Goal: Information Seeking & Learning: Learn about a topic

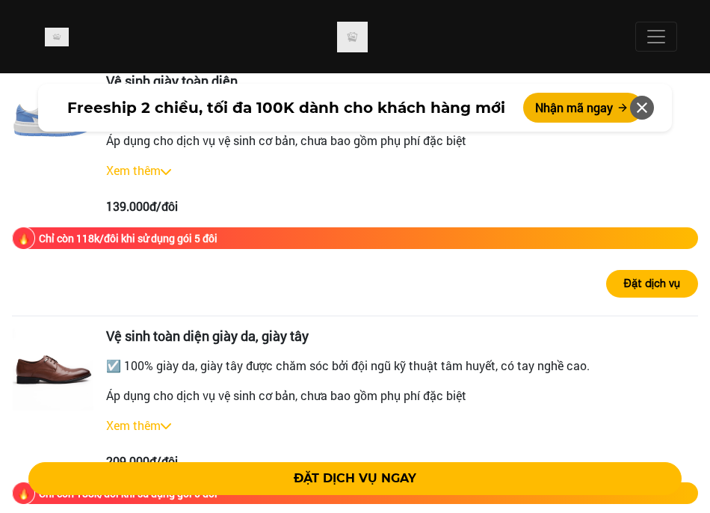
scroll to position [3459, 0]
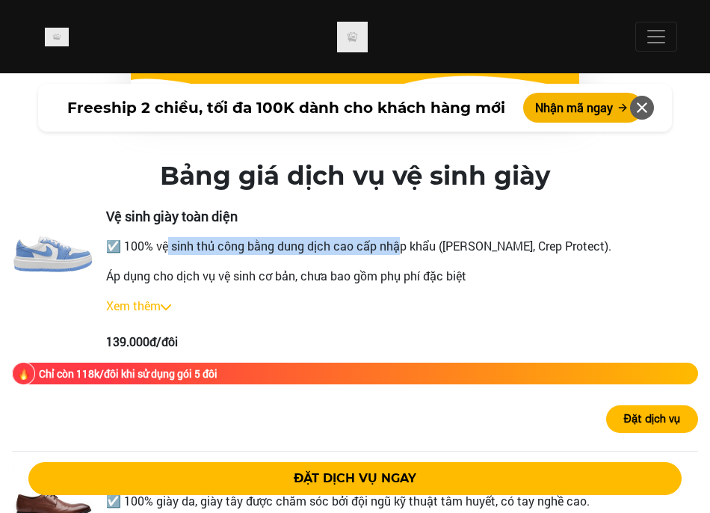
drag, startPoint x: 80, startPoint y: 228, endPoint x: 282, endPoint y: 227, distance: 202.5
click at [282, 237] on p "☑️ 100% vệ sinh thủ công bằng dung dịch cao cấp nhập khẩu ([PERSON_NAME], Crep …" at bounding box center [402, 246] width 592 height 18
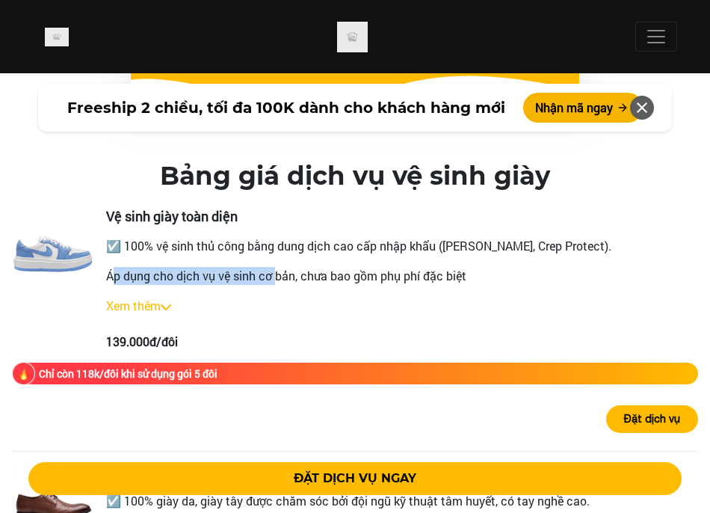
drag, startPoint x: 29, startPoint y: 256, endPoint x: 179, endPoint y: 260, distance: 149.5
click at [179, 267] on p "Áp dụng cho dịch vụ vệ sinh cơ bản, chưa bao gồm phụ phí đặc biệt" at bounding box center [402, 276] width 592 height 18
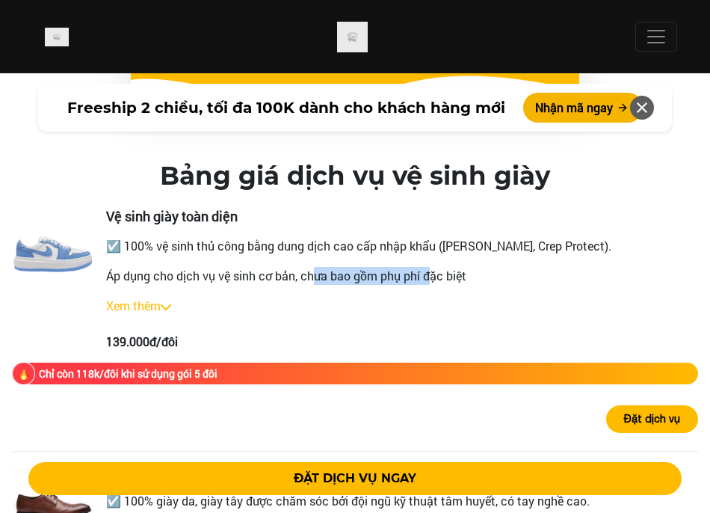
drag, startPoint x: 179, startPoint y: 260, endPoint x: 321, endPoint y: 258, distance: 142.7
click at [321, 267] on p "Áp dụng cho dịch vụ vệ sinh cơ bản, chưa bao gồm phụ phí đặc biệt" at bounding box center [402, 276] width 592 height 18
click at [188, 267] on p "Áp dụng cho dịch vụ vệ sinh cơ bản, chưa bao gồm phụ phí đặc biệt" at bounding box center [402, 276] width 592 height 18
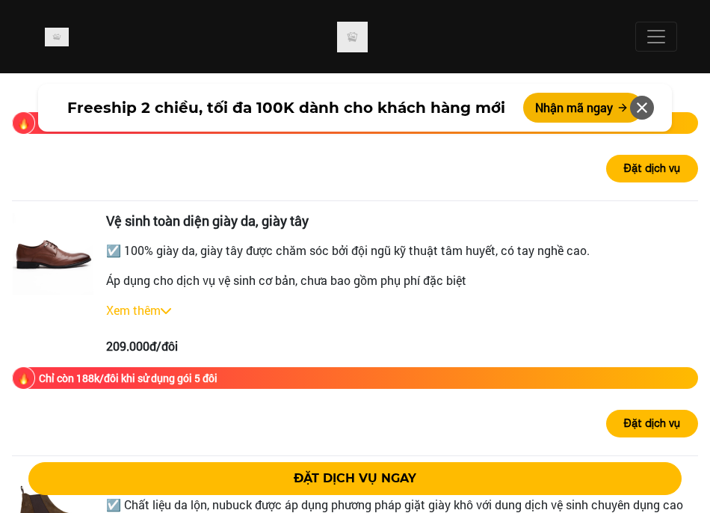
scroll to position [3683, 0]
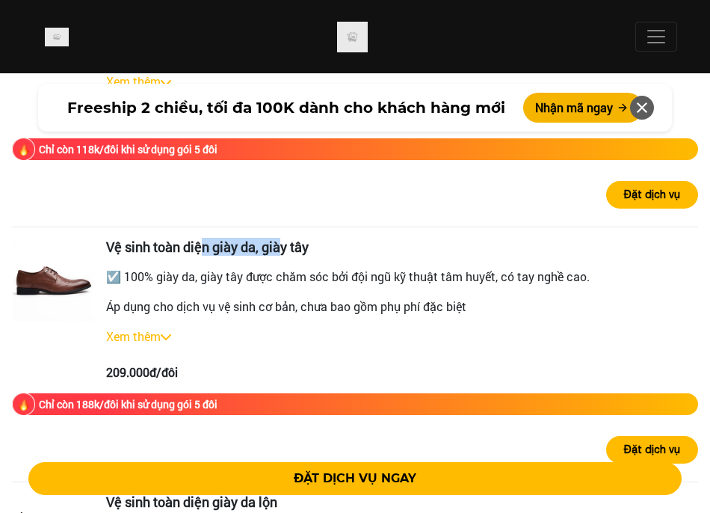
drag, startPoint x: 115, startPoint y: 227, endPoint x: 192, endPoint y: 229, distance: 77.0
click at [192, 239] on h3 "Vệ sinh toàn diện giày da, giày tây" at bounding box center [402, 247] width 592 height 16
drag, startPoint x: 25, startPoint y: 353, endPoint x: 62, endPoint y: 349, distance: 37.5
click at [106, 363] on div "209.000đ/đôi" at bounding box center [402, 372] width 592 height 18
drag, startPoint x: 62, startPoint y: 349, endPoint x: 266, endPoint y: 250, distance: 226.9
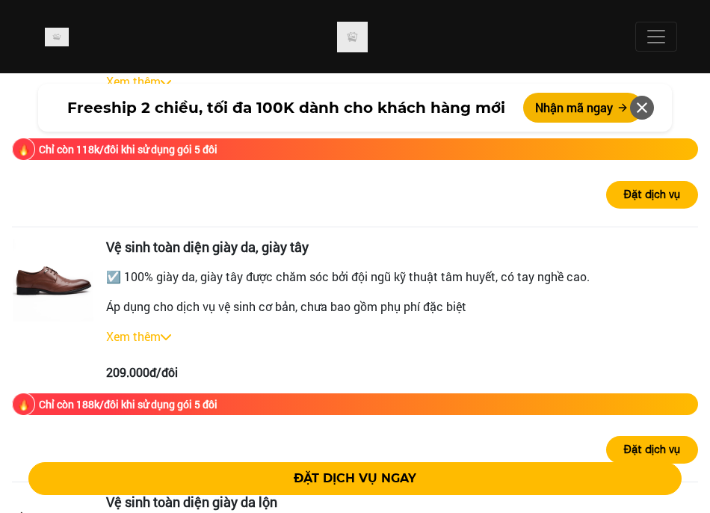
click at [266, 267] on p "☑️ 100% giày da, giày tây được chăm sóc bởi đội ngũ kỹ thuật tâm huyết, có tay …" at bounding box center [402, 276] width 592 height 18
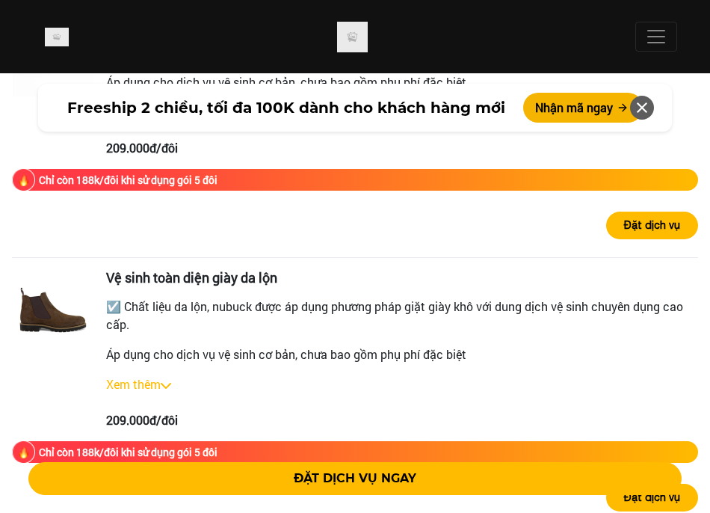
scroll to position [3982, 0]
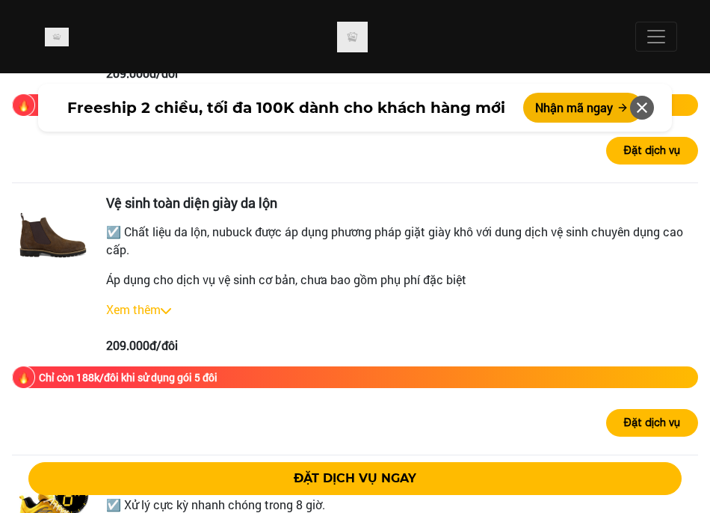
click at [205, 223] on p "☑️ Chất liệu da lộn, nubuck được áp dụng phương pháp giặt giày khô với dung dịc…" at bounding box center [402, 241] width 592 height 36
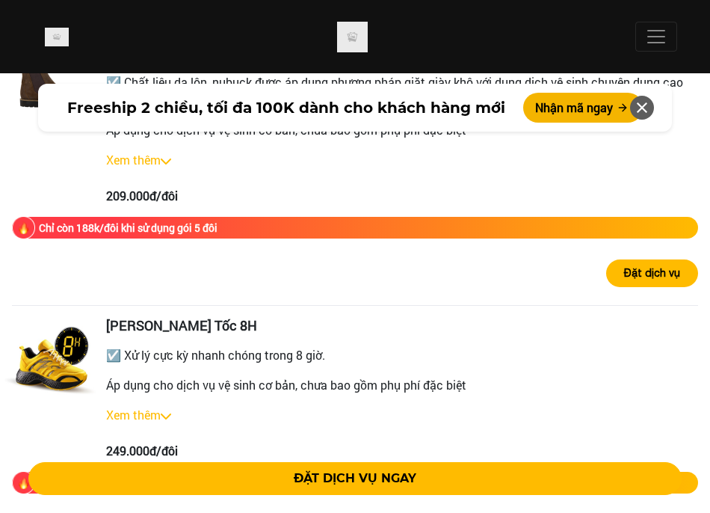
scroll to position [4206, 0]
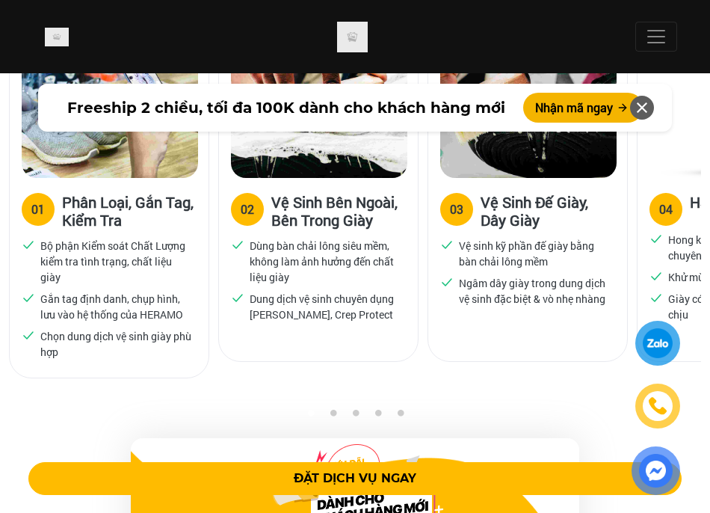
drag, startPoint x: 117, startPoint y: 214, endPoint x: 192, endPoint y: 215, distance: 75.5
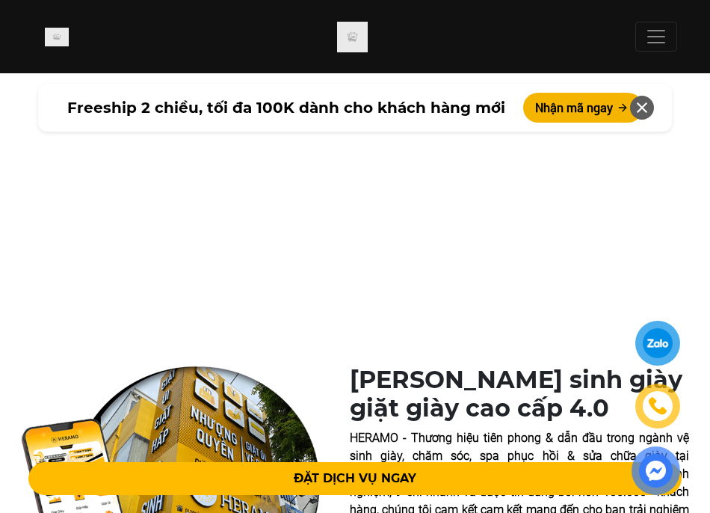
scroll to position [0, 0]
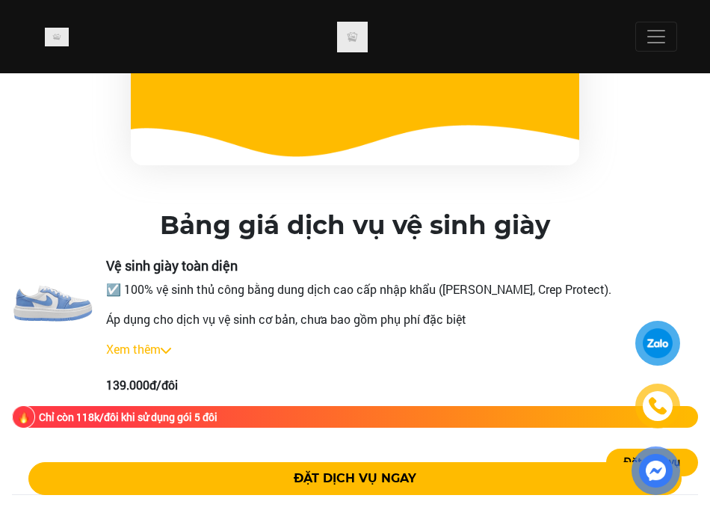
click at [660, 280] on p "☑️ 100% vệ sinh thủ công bằng dung dịch cao cấp nhập khẩu ([PERSON_NAME], Crep …" at bounding box center [402, 289] width 592 height 18
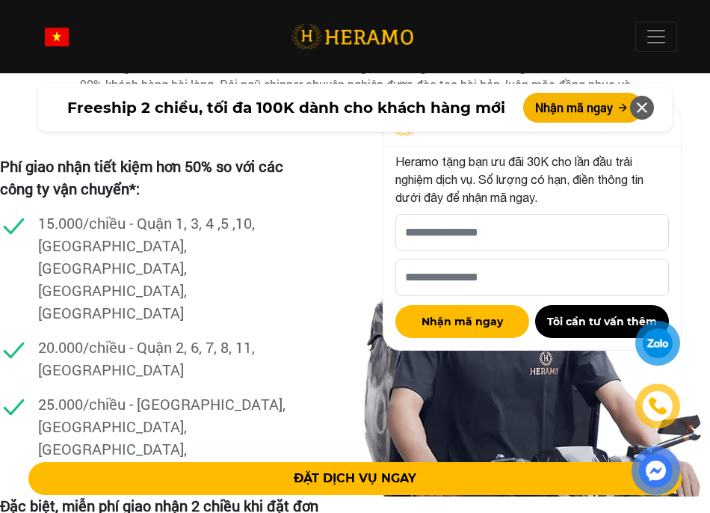
scroll to position [5603, 0]
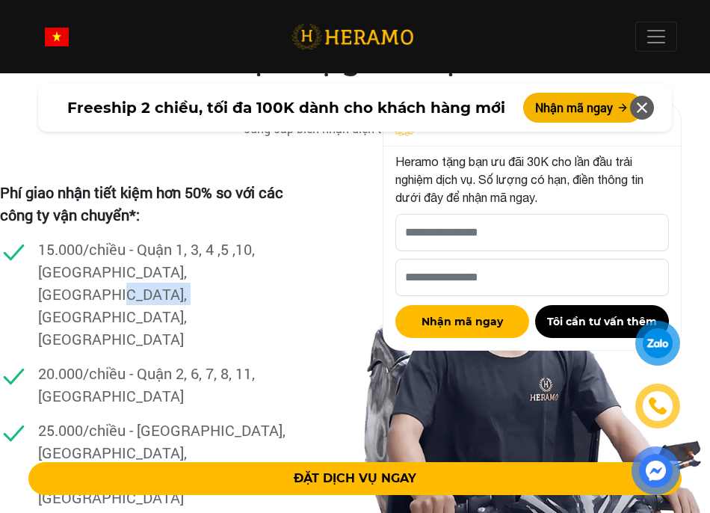
drag, startPoint x: 203, startPoint y: 242, endPoint x: 267, endPoint y: 244, distance: 64.3
click at [267, 244] on p "15.000/chiều - Quận 1, 3, 4 ,5 ,10, [GEOGRAPHIC_DATA], [GEOGRAPHIC_DATA], [GEOG…" at bounding box center [165, 294] width 254 height 112
drag, startPoint x: 86, startPoint y: 241, endPoint x: 129, endPoint y: 241, distance: 43.3
click at [129, 241] on p "15.000/chiều - Quận 1, 3, 4 ,5 ,10, [GEOGRAPHIC_DATA], [GEOGRAPHIC_DATA], [GEOG…" at bounding box center [165, 294] width 254 height 112
